Goal: Information Seeking & Learning: Check status

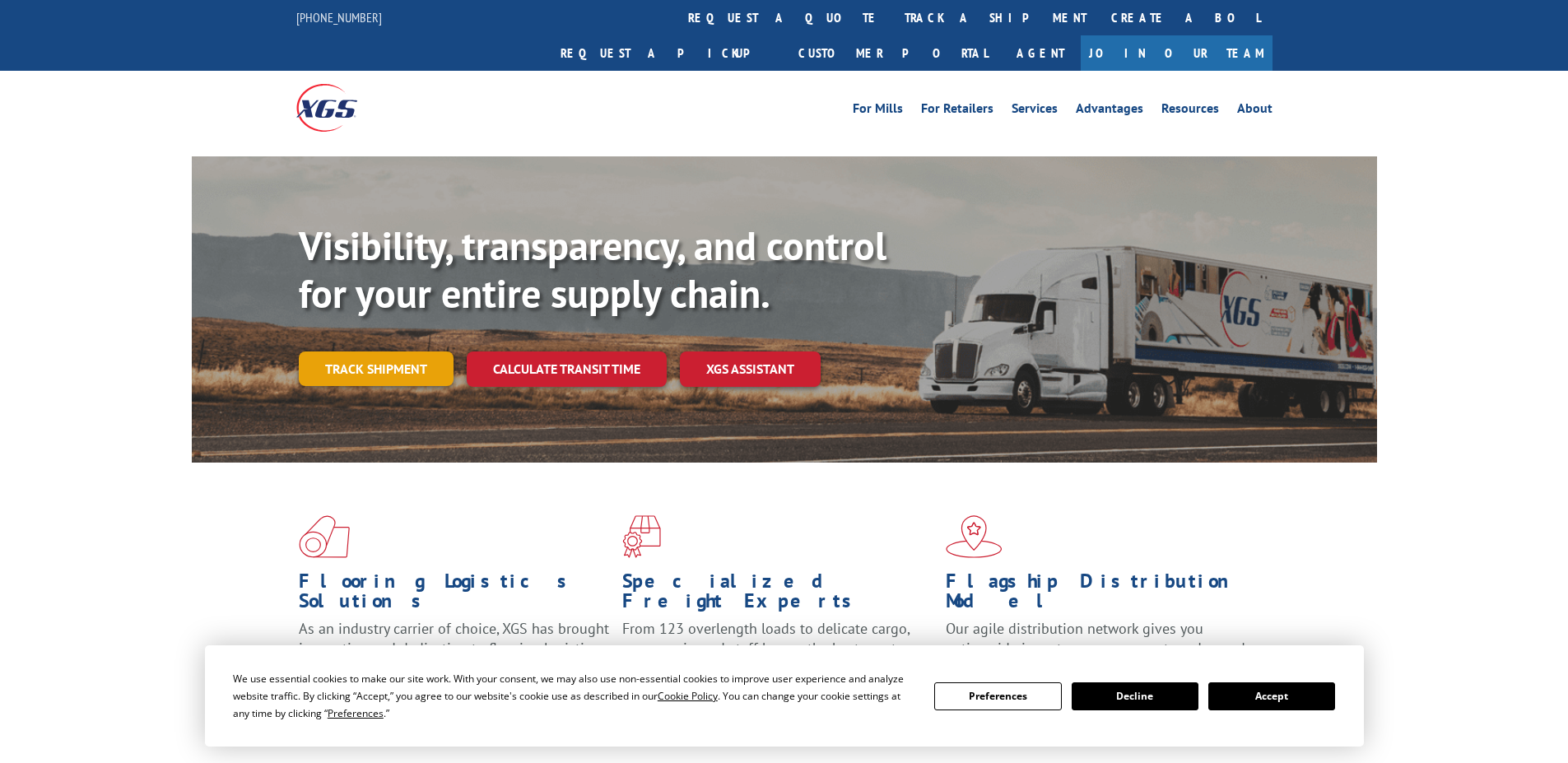
click at [371, 352] on link "Track shipment" at bounding box center [376, 368] width 154 height 35
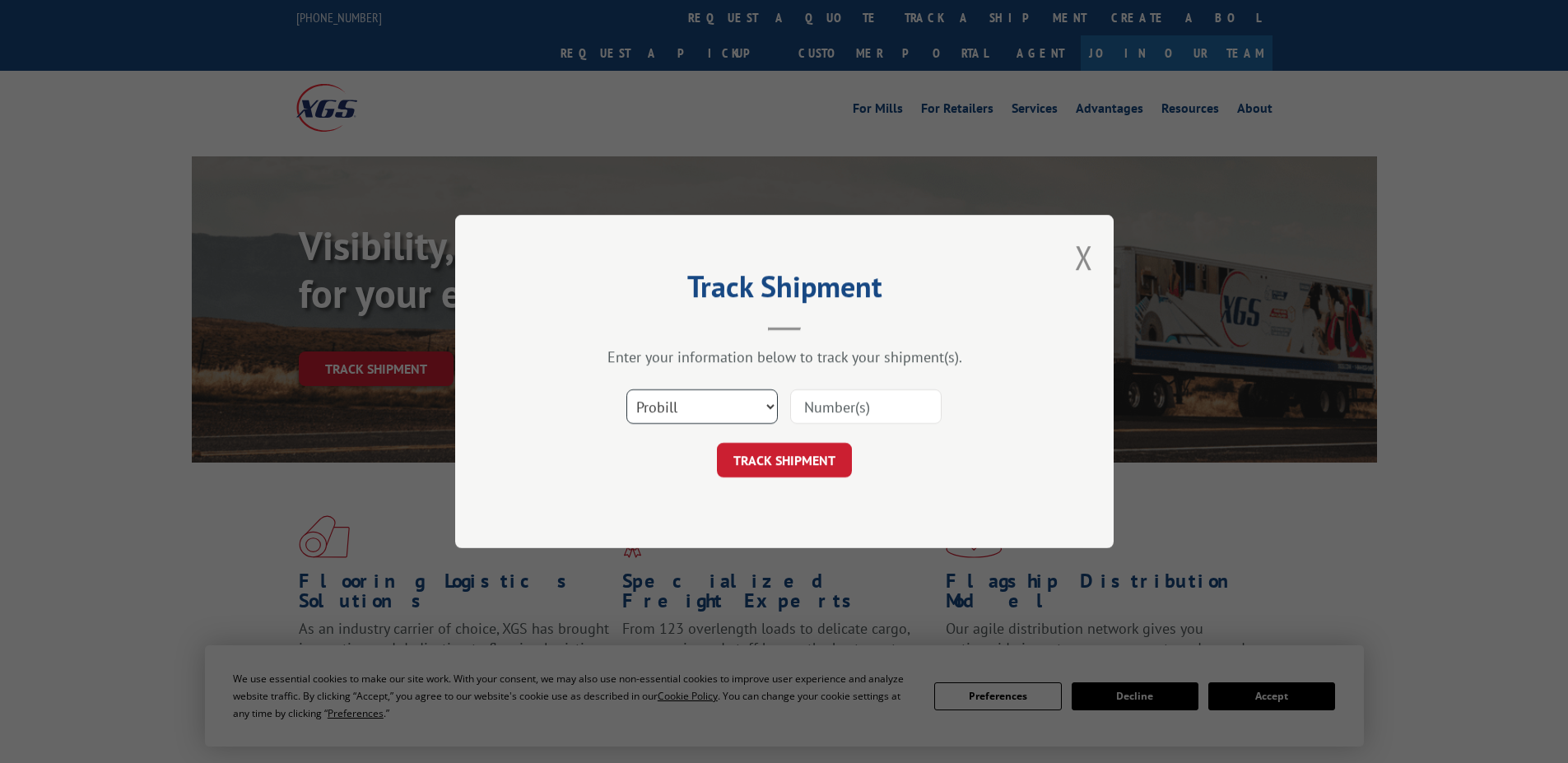
click at [743, 394] on select "Select category... Probill BOL PO" at bounding box center [702, 406] width 151 height 35
click at [626, 389] on select "Select category... Probill BOL PO" at bounding box center [702, 406] width 151 height 35
click at [732, 406] on select "Select category... Probill BOL PO" at bounding box center [702, 406] width 151 height 35
click at [626, 389] on select "Select category... Probill BOL PO" at bounding box center [702, 406] width 151 height 35
click at [725, 409] on select "Select category... Probill BOL PO" at bounding box center [702, 406] width 151 height 35
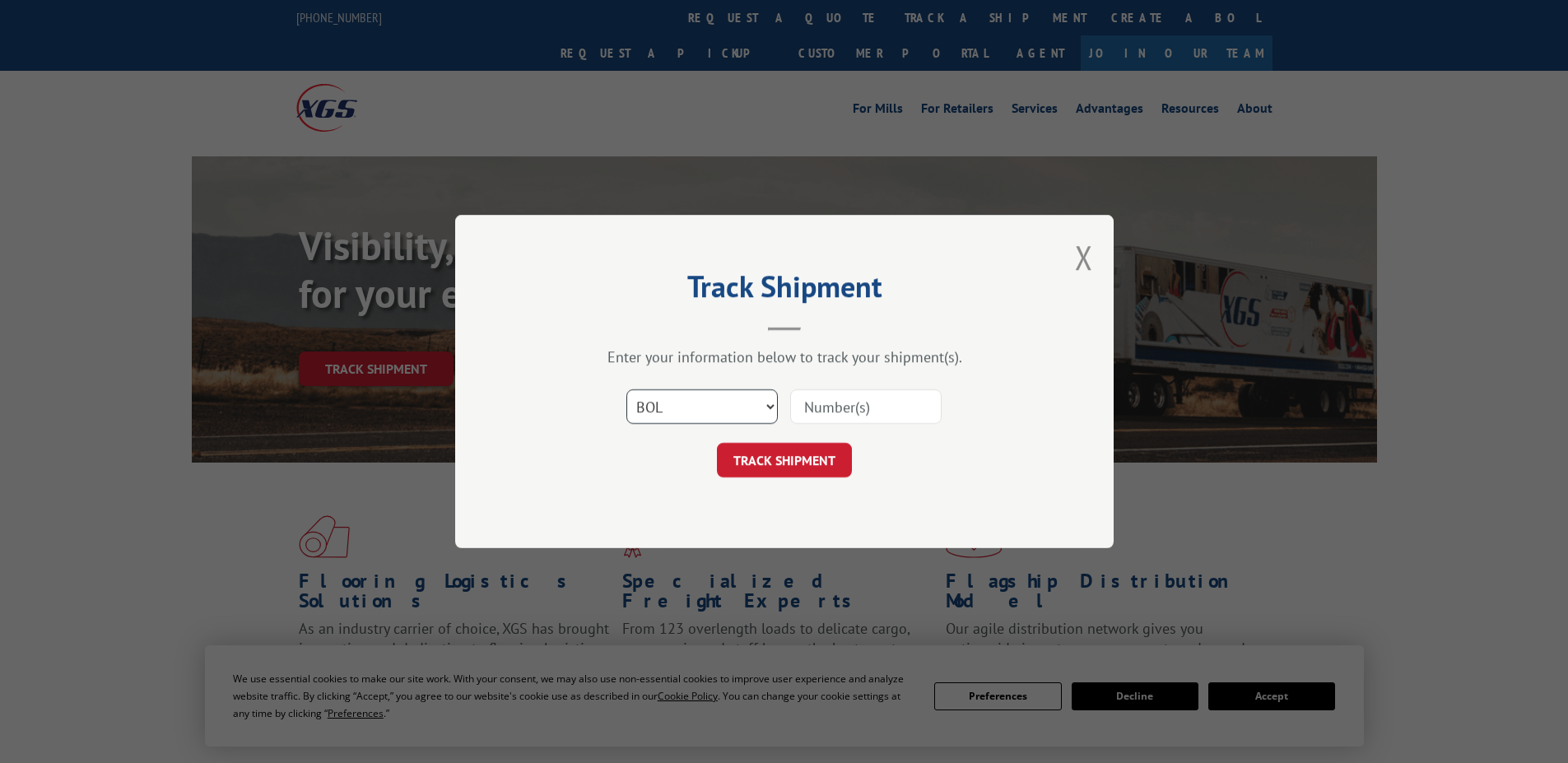
select select "probill"
click at [626, 389] on select "Select category... Probill BOL PO" at bounding box center [702, 406] width 151 height 35
click at [827, 405] on input at bounding box center [866, 406] width 151 height 35
type input "2822870"
click at [773, 456] on button "TRACK SHIPMENT" at bounding box center [784, 460] width 135 height 35
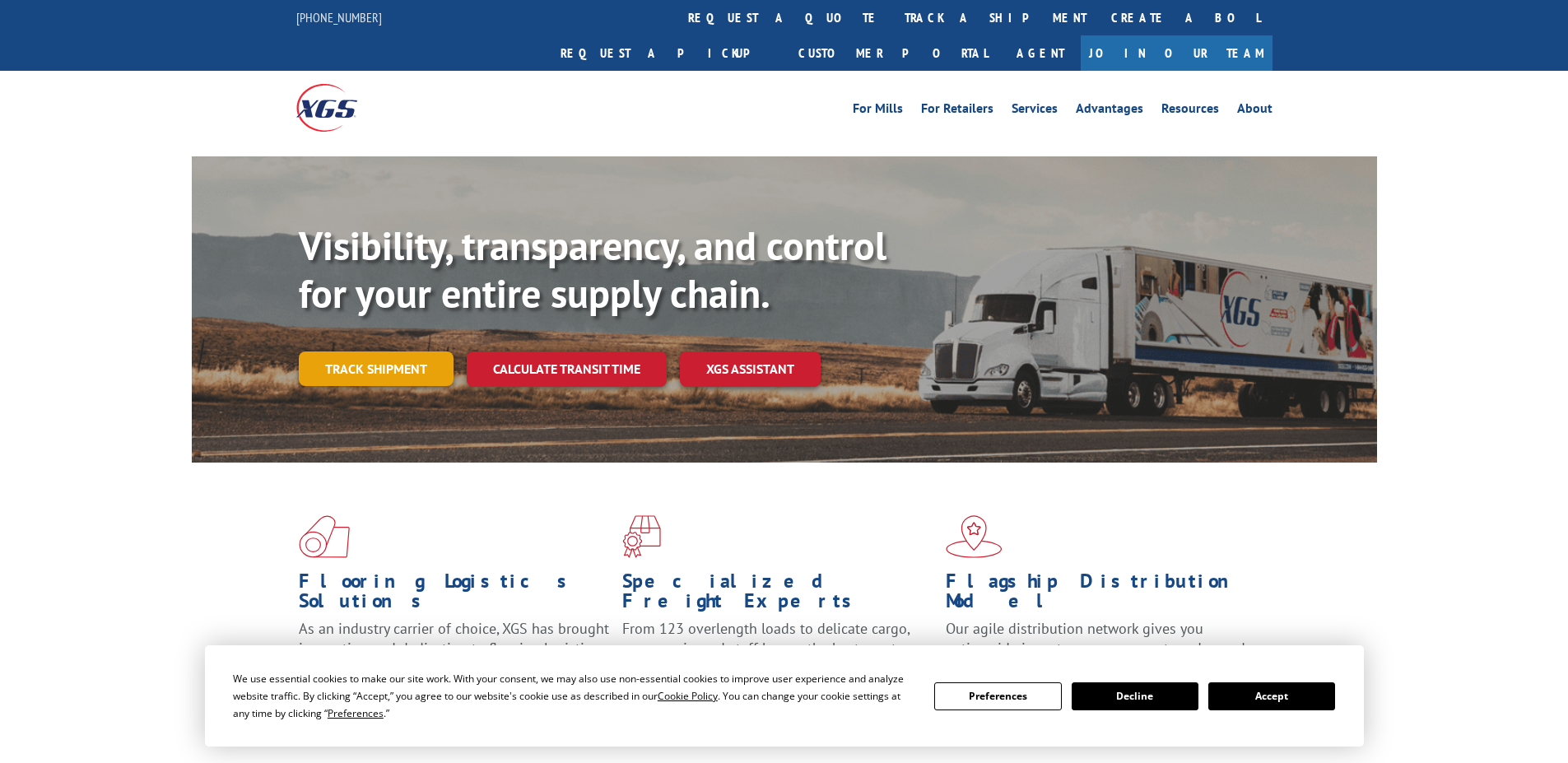
click at [364, 352] on link "Track shipment" at bounding box center [376, 368] width 154 height 35
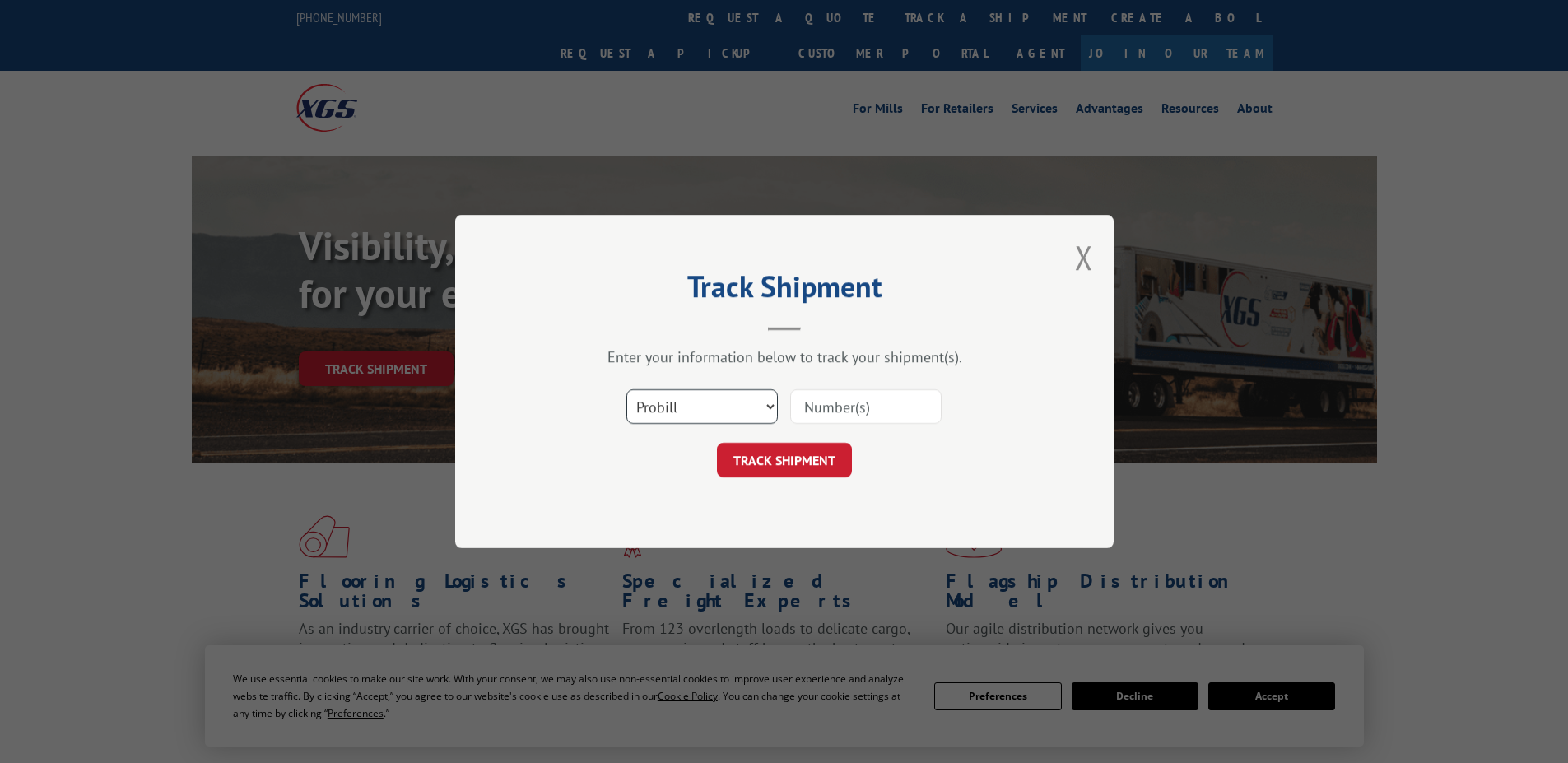
click at [725, 413] on select "Select category... Probill BOL PO" at bounding box center [702, 406] width 151 height 35
select select "po"
click at [626, 389] on select "Select category... Probill BOL PO" at bounding box center [702, 406] width 151 height 35
click at [852, 409] on input at bounding box center [866, 406] width 151 height 35
type input "293690870"
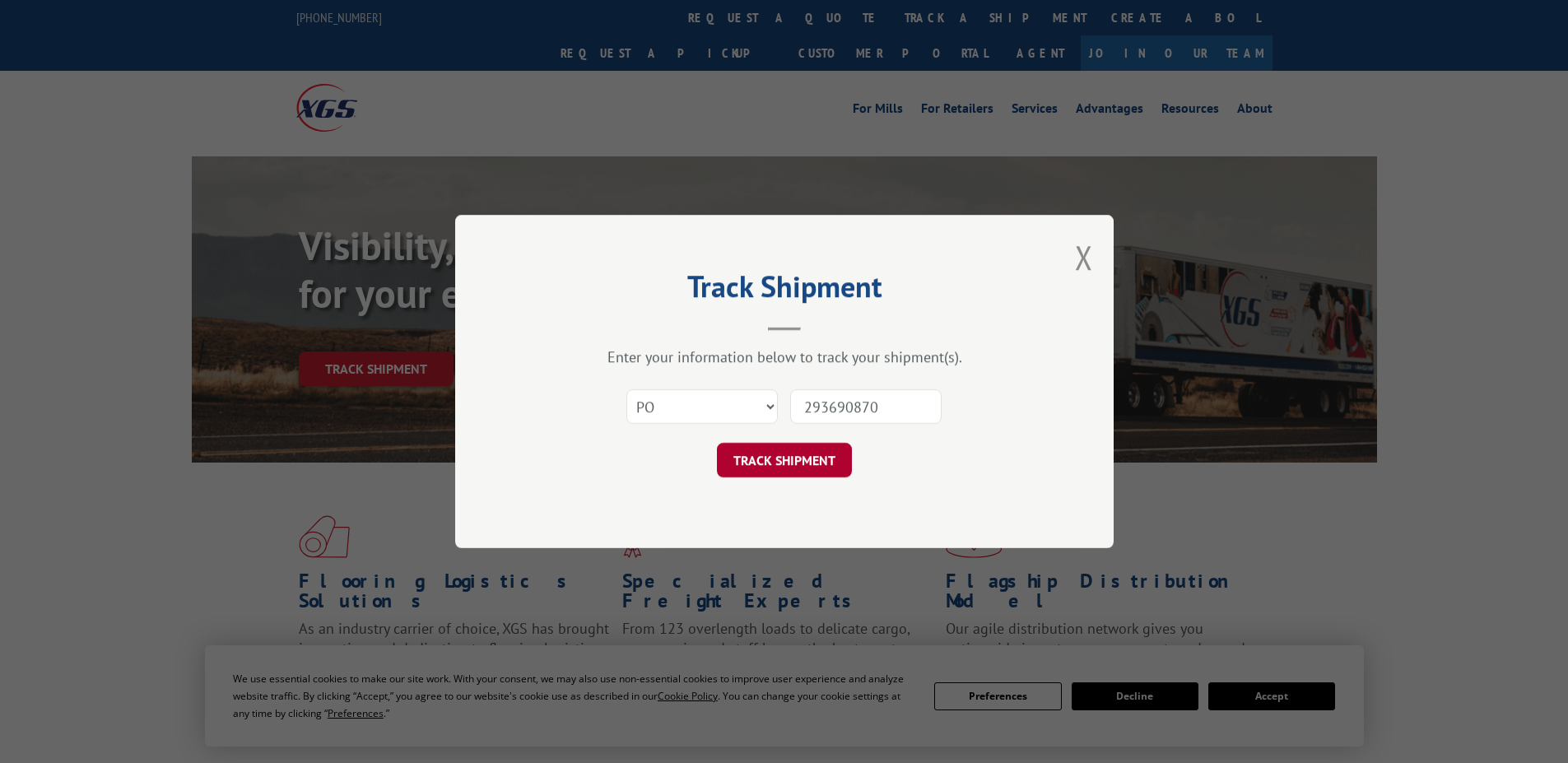
click at [786, 458] on button "TRACK SHIPMENT" at bounding box center [784, 460] width 135 height 35
